Goal: Transaction & Acquisition: Purchase product/service

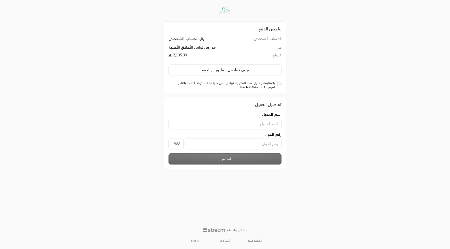
click at [198, 240] on link "English" at bounding box center [196, 241] width 16 height 8
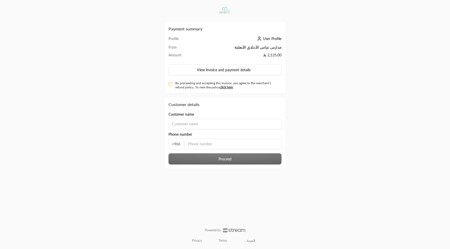
click at [202, 120] on input at bounding box center [224, 124] width 113 height 10
type input "usman test"
type input "505562859"
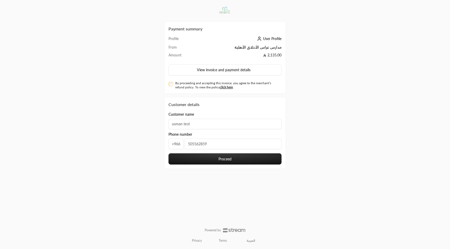
click at [207, 154] on button "Proceed" at bounding box center [224, 158] width 113 height 11
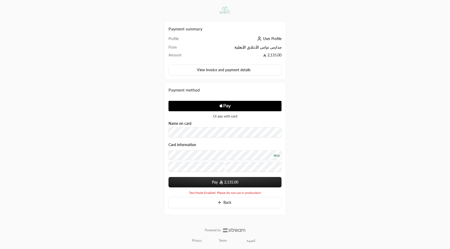
click at [231, 184] on span "2,135.00" at bounding box center [231, 182] width 14 height 5
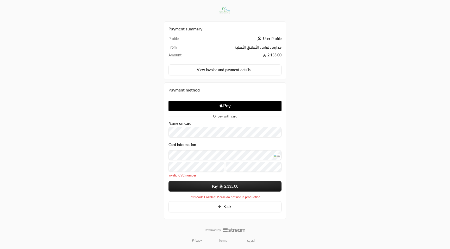
click at [198, 185] on button "Pay 2,135.00" at bounding box center [224, 186] width 113 height 10
